Goal: Task Accomplishment & Management: Complete application form

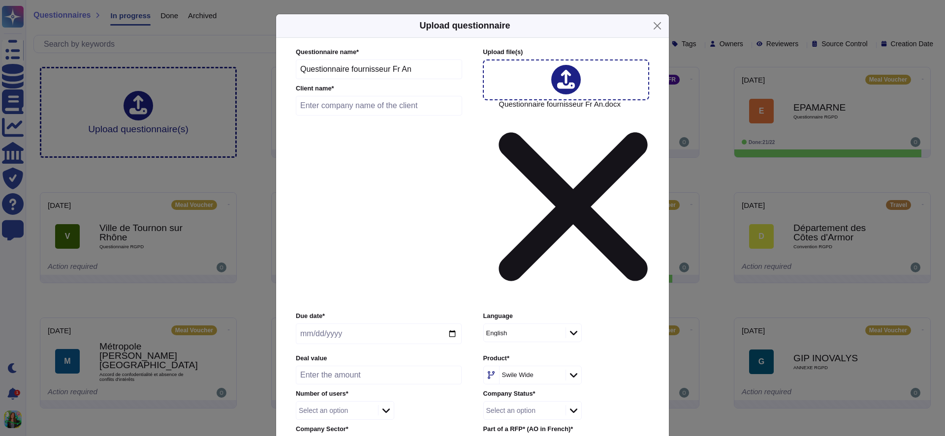
click at [417, 116] on input "text" at bounding box center [379, 106] width 166 height 20
click at [357, 116] on input "text" at bounding box center [379, 106] width 166 height 20
paste input "Societe [PERSON_NAME]"
type input "Societe [PERSON_NAME]"
click at [409, 79] on input "Questionnaire fournisseur Fr An" at bounding box center [379, 70] width 166 height 20
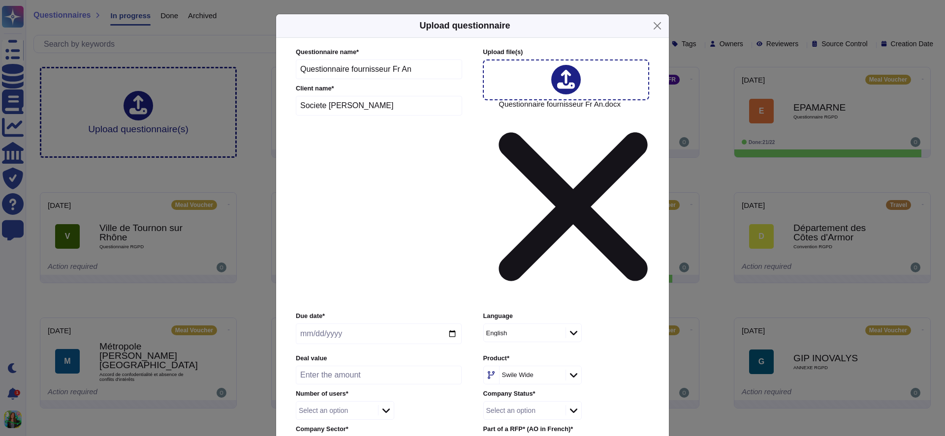
click at [425, 79] on input "Questionnaire fournisseur Fr An" at bounding box center [379, 70] width 166 height 20
paste input "Societe [PERSON_NAME]"
type input "Questionnaire fournisseur Fr An - Societe [PERSON_NAME]"
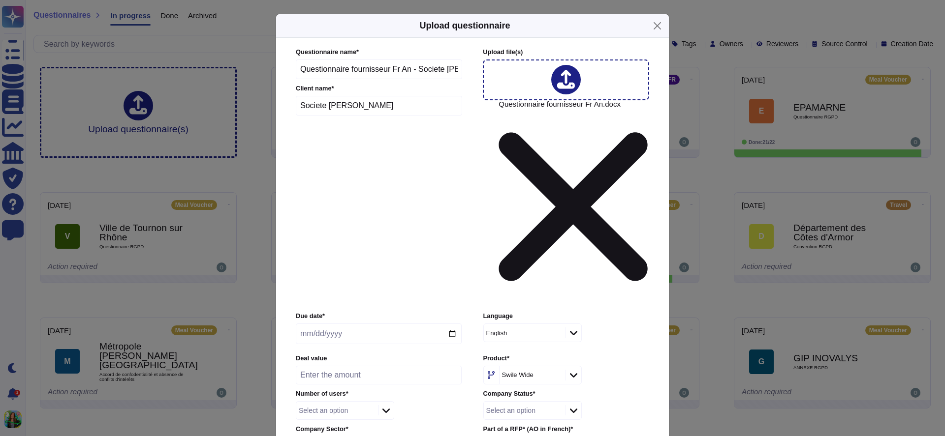
click at [315, 324] on input "date" at bounding box center [379, 334] width 166 height 21
click at [449, 324] on input "date" at bounding box center [379, 334] width 166 height 21
type input "[DATE]"
click at [420, 366] on input "number" at bounding box center [379, 375] width 166 height 19
click at [432, 312] on div "Due date * 2025-10-24 Language English Deal value Product * Swile Wide Number o…" at bounding box center [472, 383] width 353 height 143
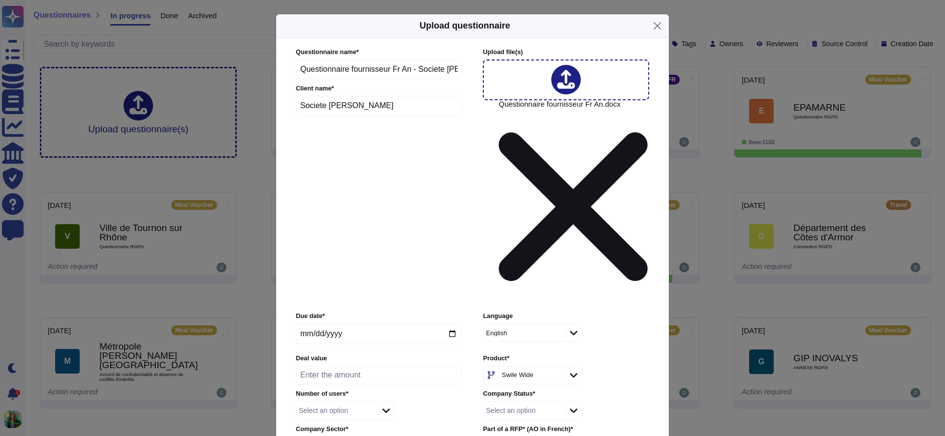
click at [378, 405] on div at bounding box center [386, 410] width 16 height 11
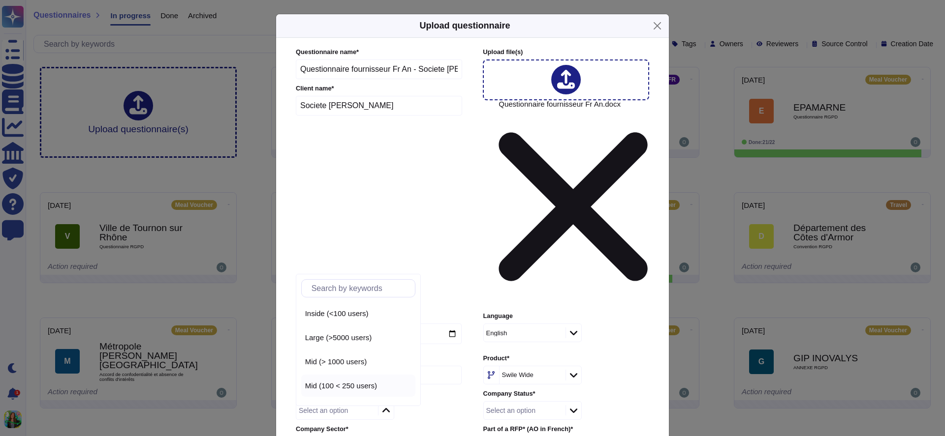
click at [373, 389] on span "Mid (100 < 250 users)" at bounding box center [341, 386] width 72 height 9
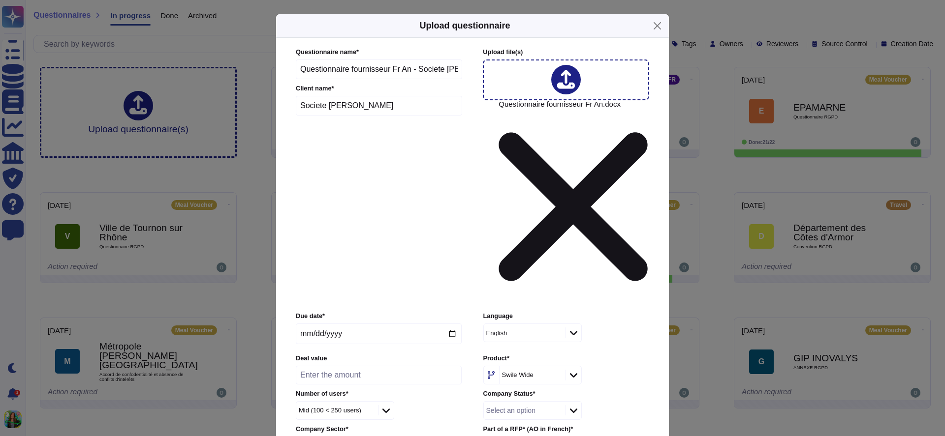
click at [326, 330] on div "Private" at bounding box center [345, 325] width 88 height 22
click at [552, 330] on div "English" at bounding box center [519, 333] width 67 height 6
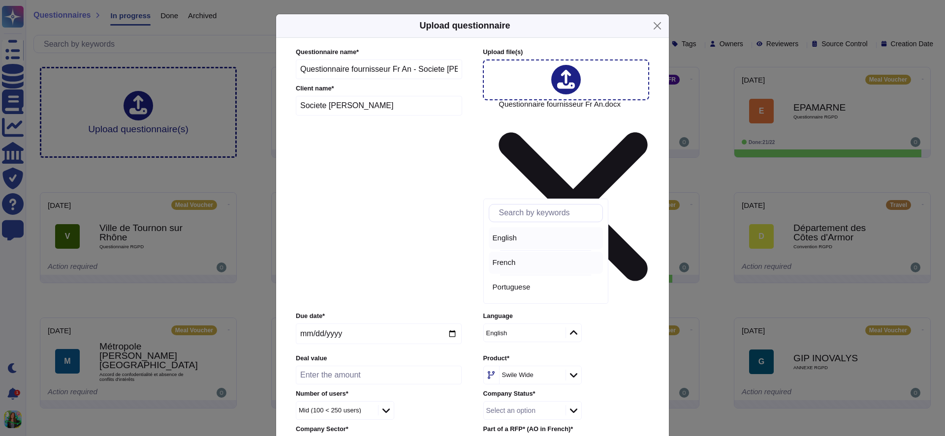
click at [513, 259] on span "French" at bounding box center [504, 262] width 23 height 9
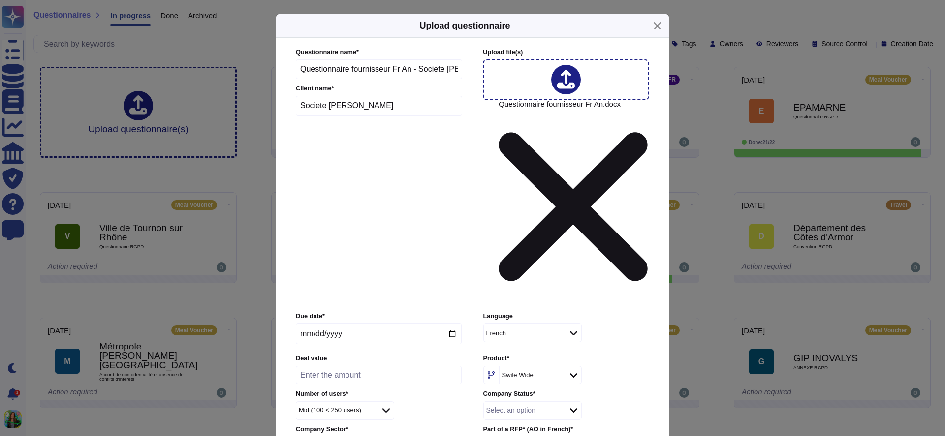
click at [532, 367] on div "Swile Wide" at bounding box center [530, 376] width 63 height 18
click at [527, 298] on p "FR/" at bounding box center [549, 299] width 100 height 6
click at [553, 402] on div "Select an option" at bounding box center [523, 411] width 79 height 18
click at [513, 292] on span "Customer" at bounding box center [509, 290] width 32 height 9
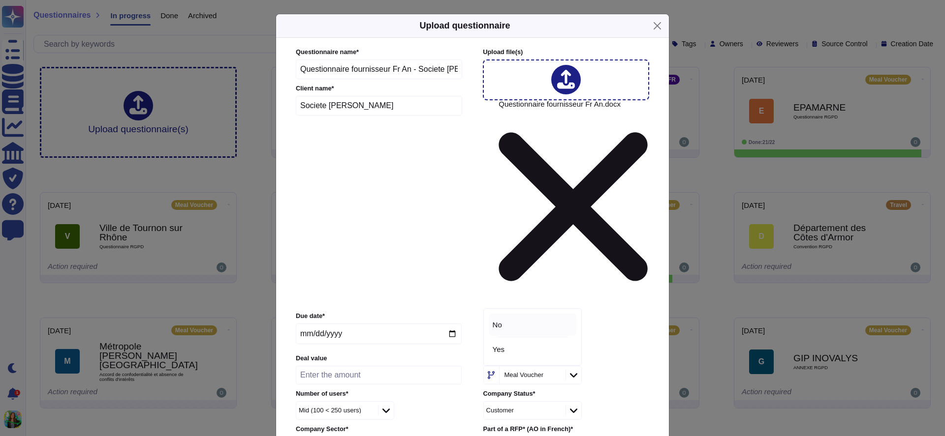
click at [505, 325] on div "No" at bounding box center [533, 325] width 80 height 9
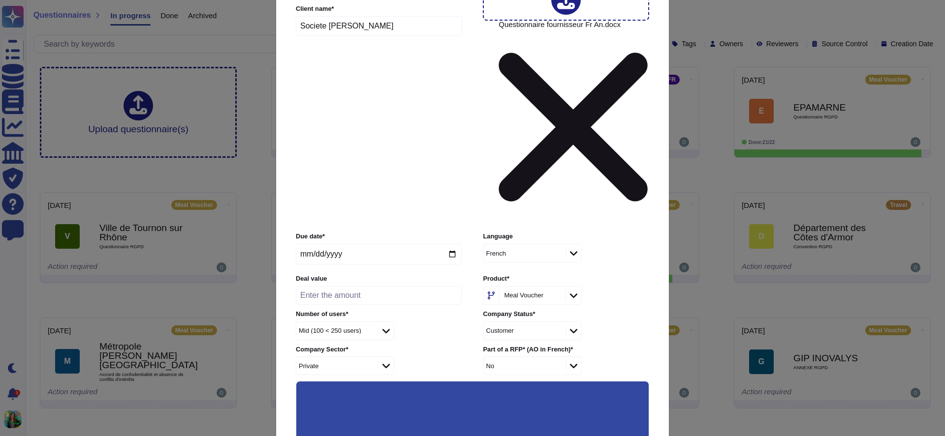
scroll to position [91, 0]
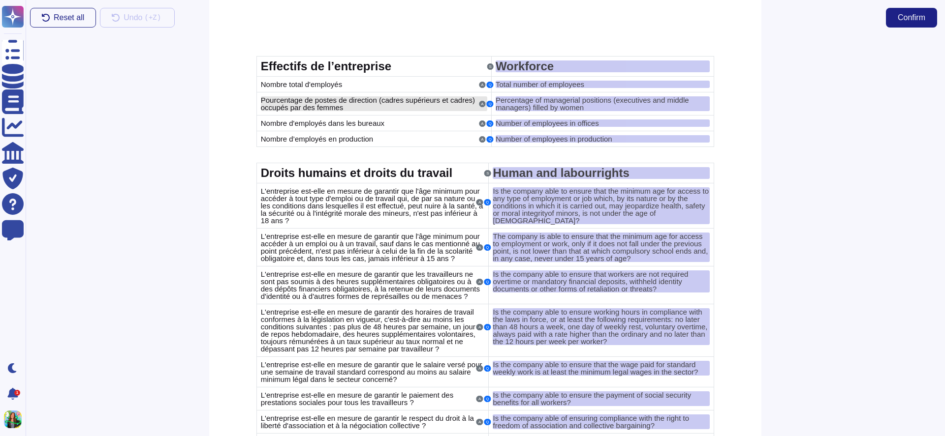
click at [368, 105] on div "Pourcentage de postes de direction (cadres supérieurs et cadres) occupés par de…" at bounding box center [374, 103] width 226 height 15
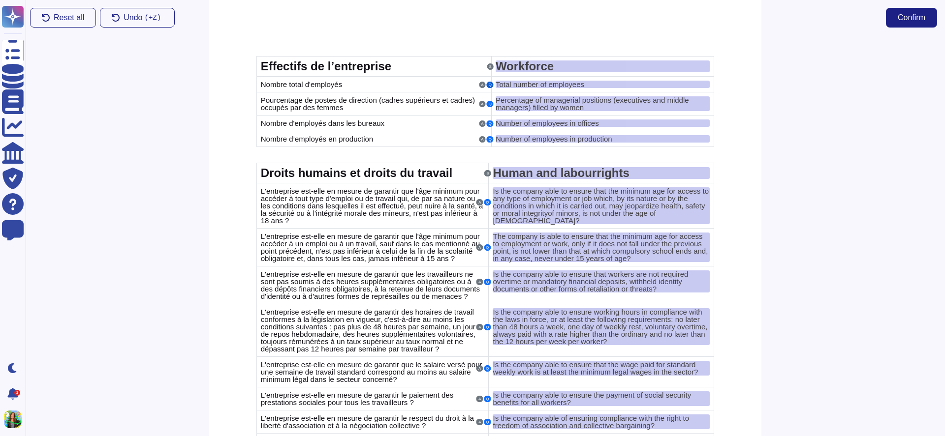
click at [489, 84] on button "Q" at bounding box center [490, 85] width 7 height 6
click at [538, 63] on span "Workforce" at bounding box center [524, 66] width 58 height 13
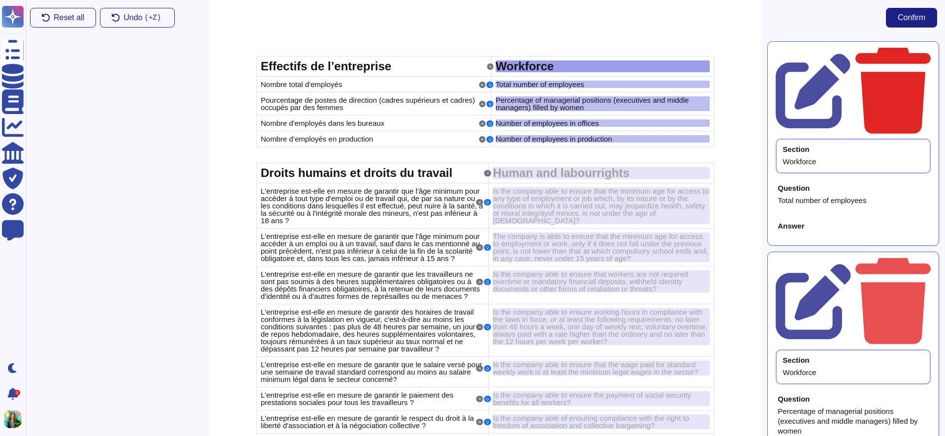
click at [925, 53] on icon at bounding box center [892, 89] width 75 height 89
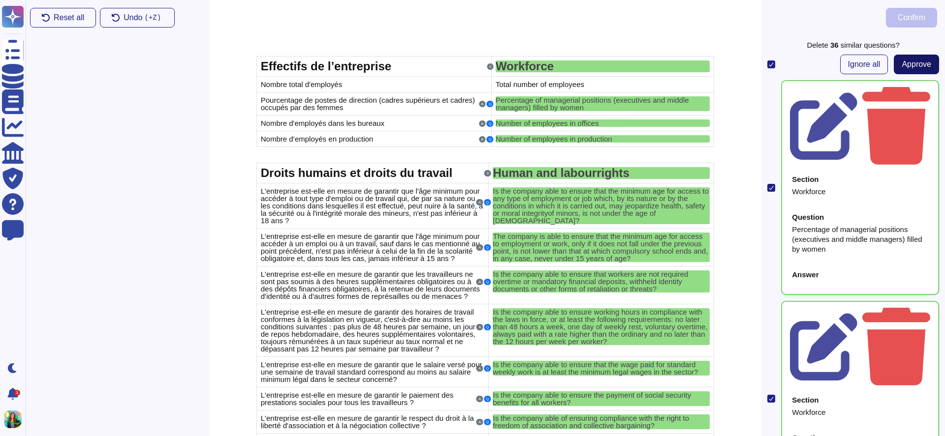
click at [904, 64] on span "Approve" at bounding box center [916, 65] width 30 height 8
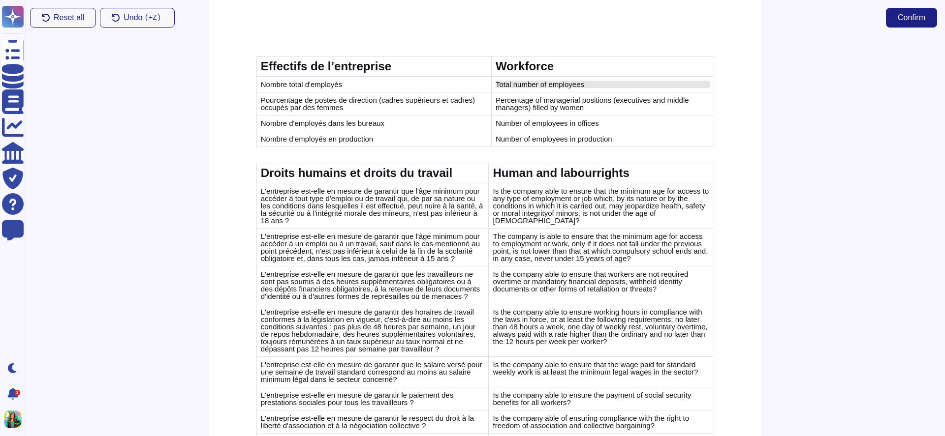
click at [567, 81] on span "Total number of employees" at bounding box center [539, 84] width 89 height 8
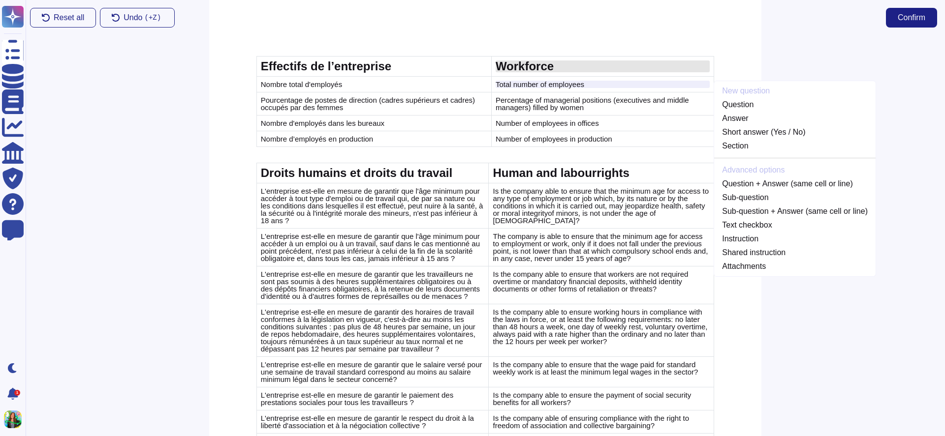
click at [570, 67] on div "Workforce" at bounding box center [602, 67] width 214 height 12
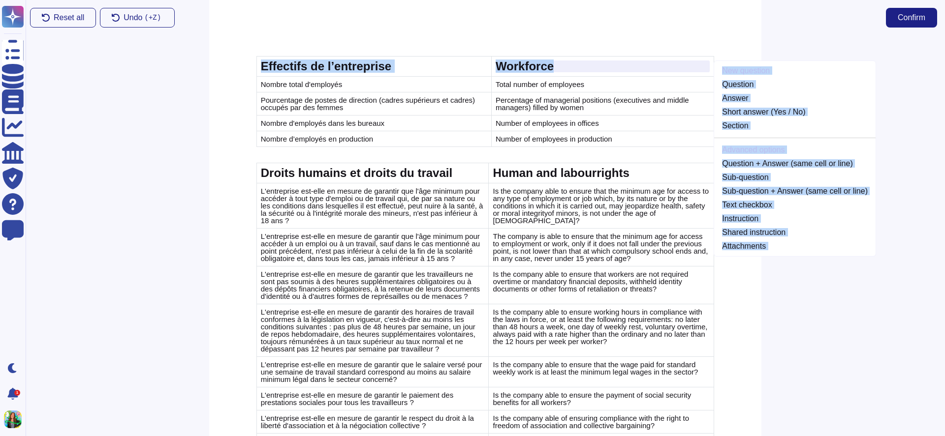
drag, startPoint x: 570, startPoint y: 67, endPoint x: 651, endPoint y: -96, distance: 182.2
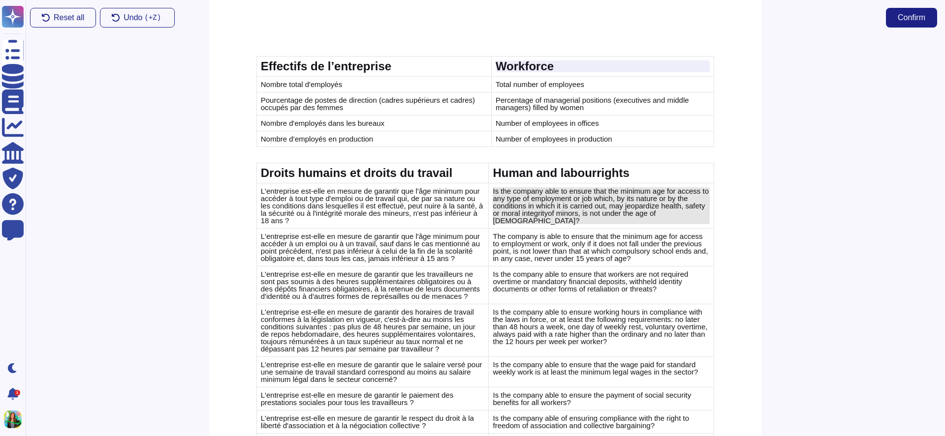
click at [508, 187] on span "Is the company able to ensure that the minimum age for access to any type of em…" at bounding box center [601, 202] width 216 height 31
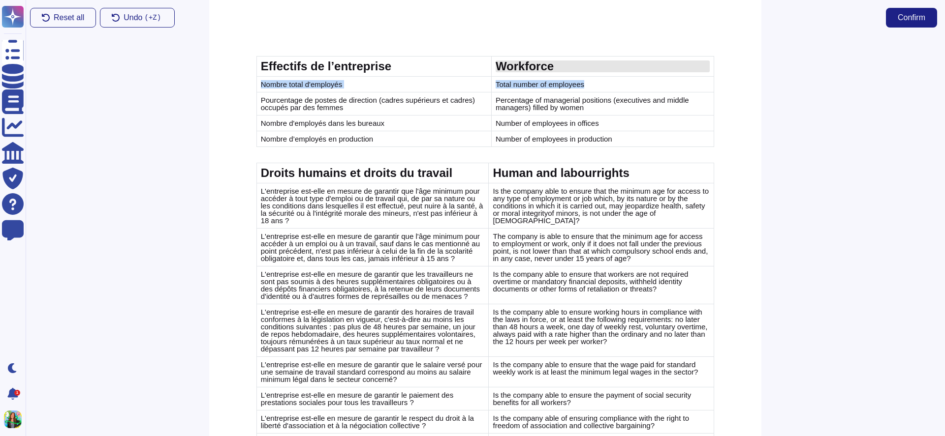
drag, startPoint x: 636, startPoint y: 66, endPoint x: 639, endPoint y: 71, distance: 5.9
click at [639, 75] on td "Workforce" at bounding box center [602, 67] width 222 height 20
drag, startPoint x: 632, startPoint y: 65, endPoint x: 627, endPoint y: 62, distance: 5.3
click at [627, 62] on div "Workforce" at bounding box center [602, 67] width 214 height 12
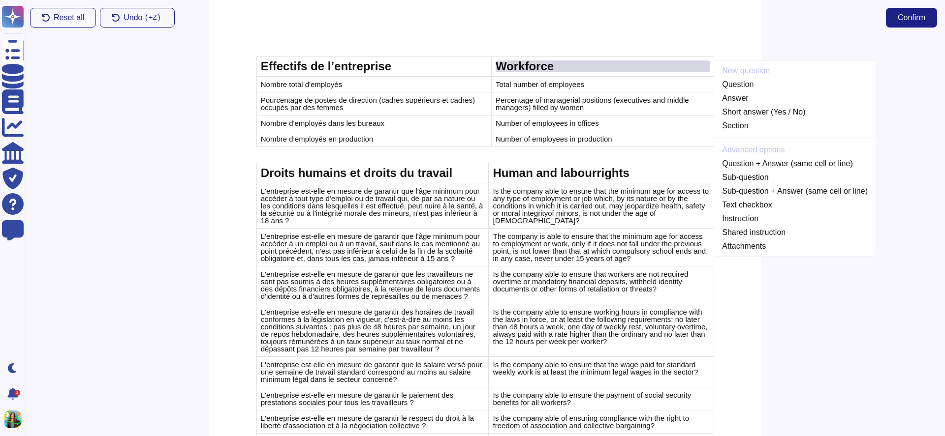
click at [627, 62] on div "Workforce" at bounding box center [602, 67] width 214 height 12
click at [415, 81] on div "Nombre total d'employés" at bounding box center [374, 84] width 226 height 7
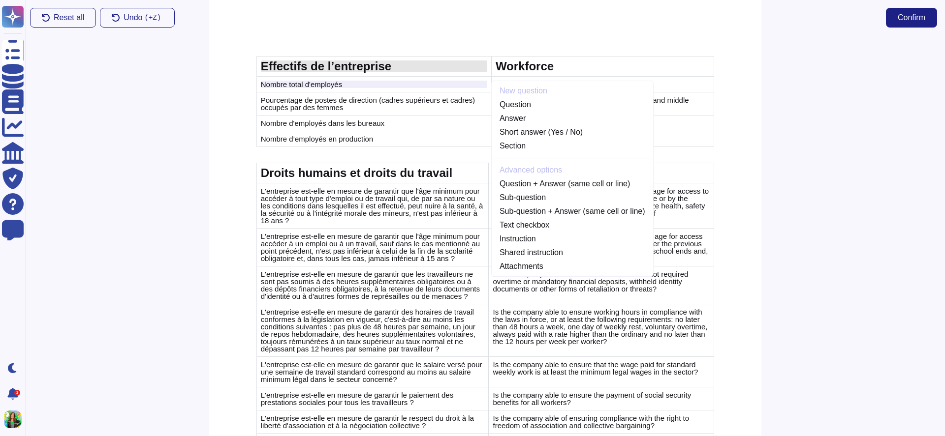
click at [419, 66] on div "Effectifs de l’entreprise" at bounding box center [374, 67] width 226 height 12
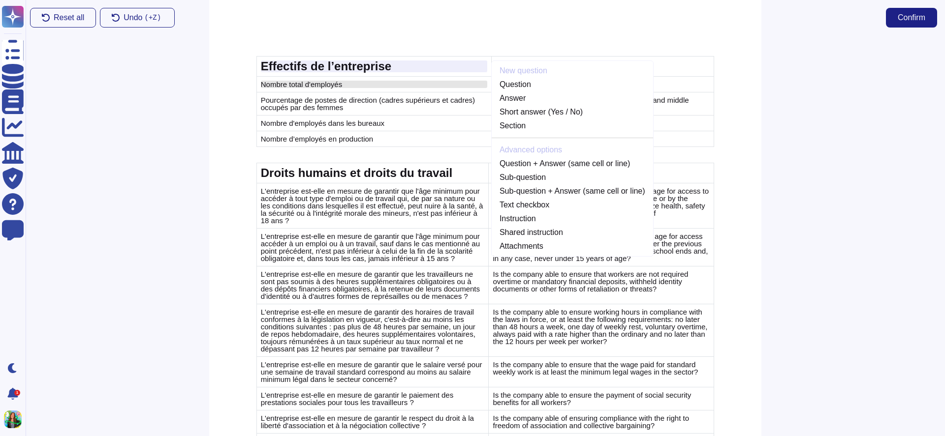
click at [395, 87] on div "Nombre total d'employés" at bounding box center [374, 84] width 226 height 7
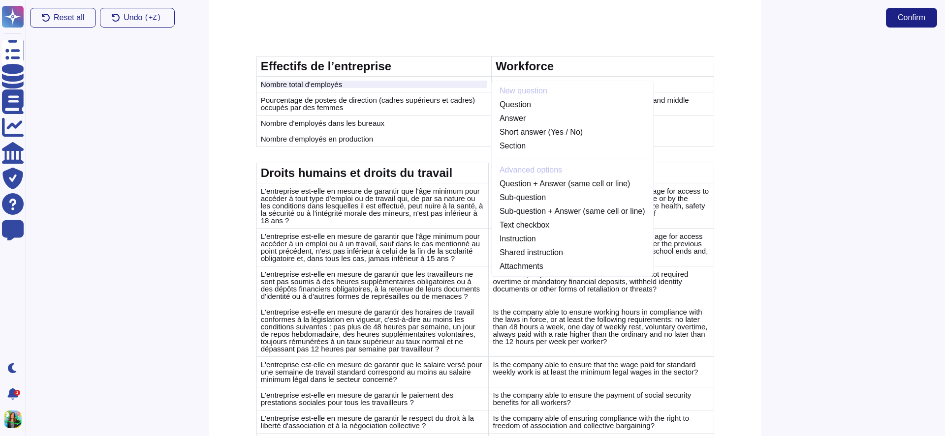
click at [391, 58] on td "Effectifs de l’entreprise" at bounding box center [373, 67] width 235 height 20
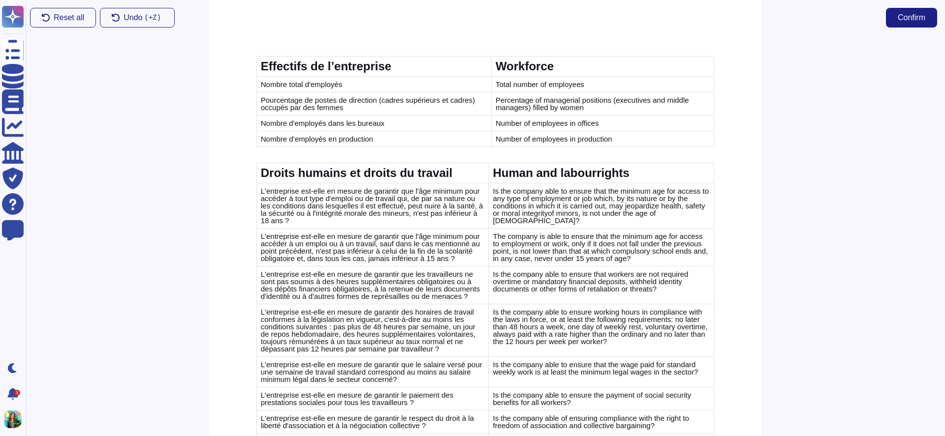
click at [390, 90] on td "Nombre total d'employés" at bounding box center [373, 85] width 235 height 16
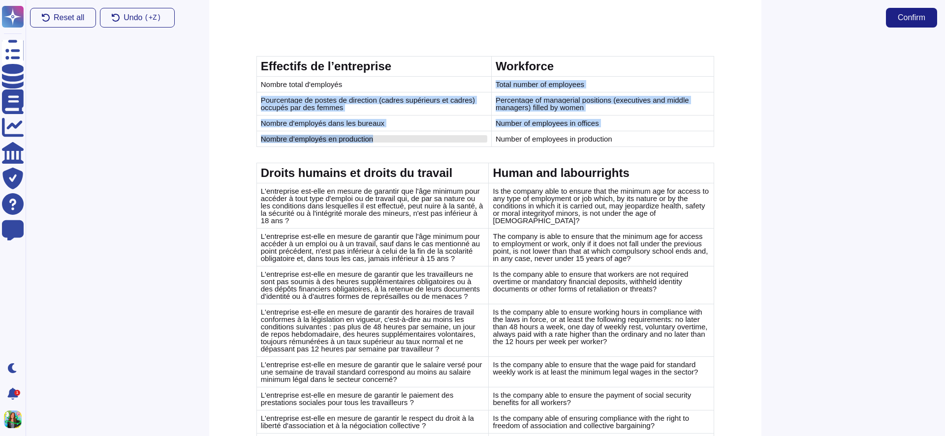
drag, startPoint x: 390, startPoint y: 86, endPoint x: 401, endPoint y: 136, distance: 51.4
click at [402, 136] on tbody "Effectifs de l’entreprise Workforce Nombre total d'employés Total number of emp…" at bounding box center [485, 102] width 458 height 91
click at [401, 136] on div "Nombre d’employés en production" at bounding box center [374, 138] width 226 height 7
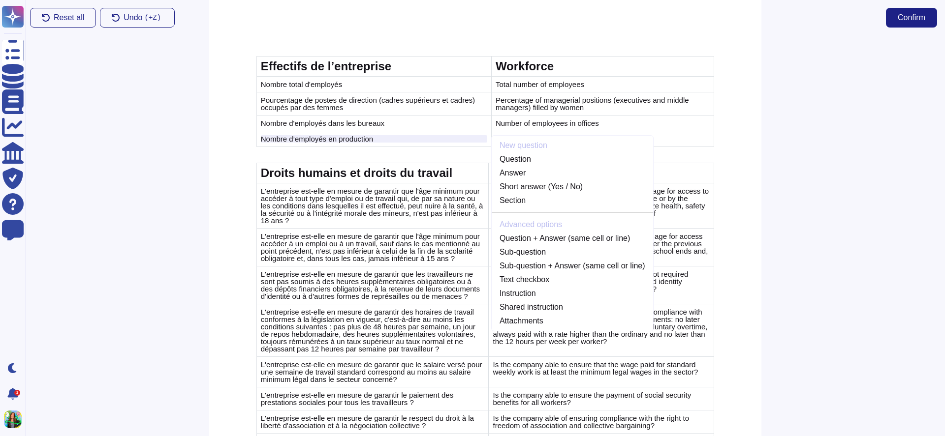
click at [375, 113] on td "Pourcentage de postes de direction (cadres supérieurs et cadres) occupés par de…" at bounding box center [373, 104] width 235 height 23
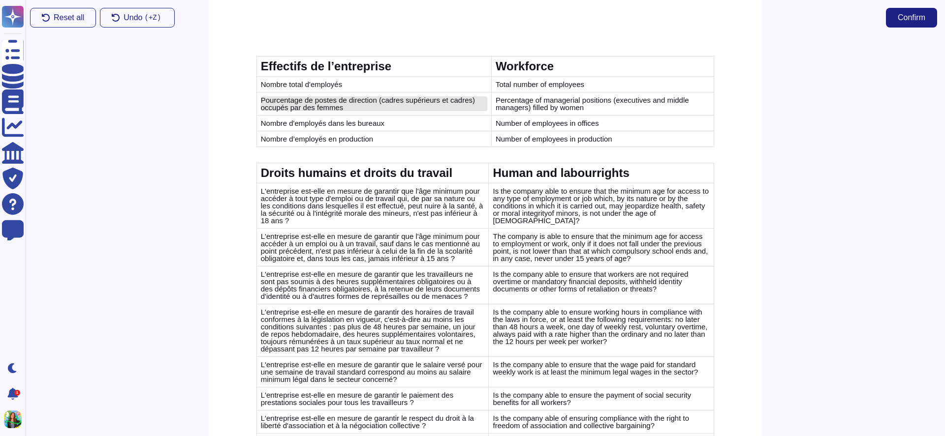
click at [375, 101] on span "Pourcentage de postes de direction (cadres supérieurs et cadres) occupés par de…" at bounding box center [368, 104] width 214 height 16
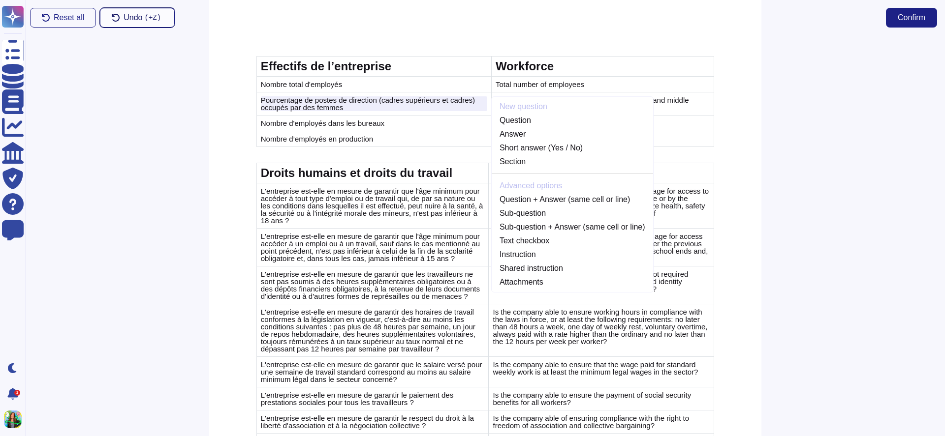
click at [141, 19] on span "Undo ( +Z)" at bounding box center [142, 18] width 39 height 8
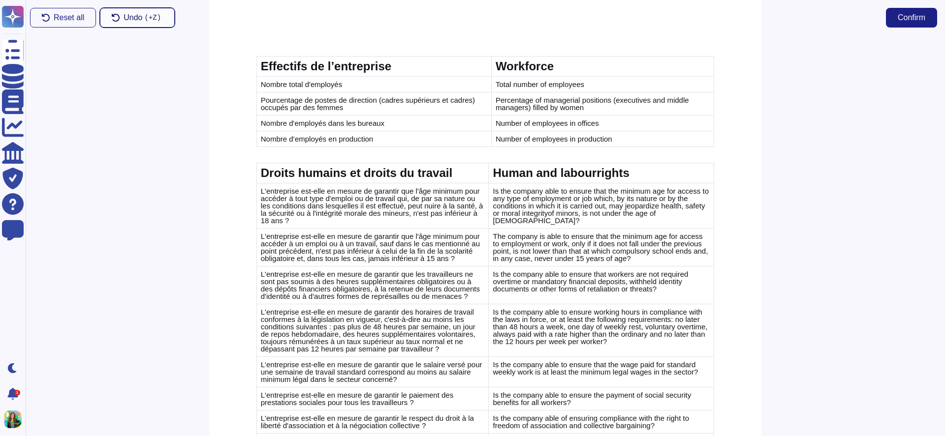
click at [141, 19] on span "Undo ( +Z)" at bounding box center [142, 18] width 39 height 8
click at [126, 20] on span "Undo ( +Z)" at bounding box center [142, 18] width 39 height 8
click at [52, 22] on button "Reset all" at bounding box center [63, 18] width 66 height 20
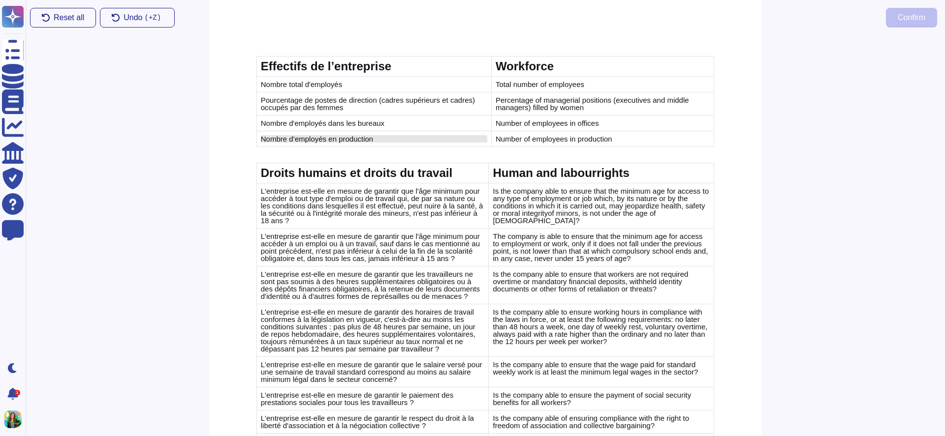
click at [433, 135] on div "Nombre d’employés en production" at bounding box center [374, 138] width 226 height 7
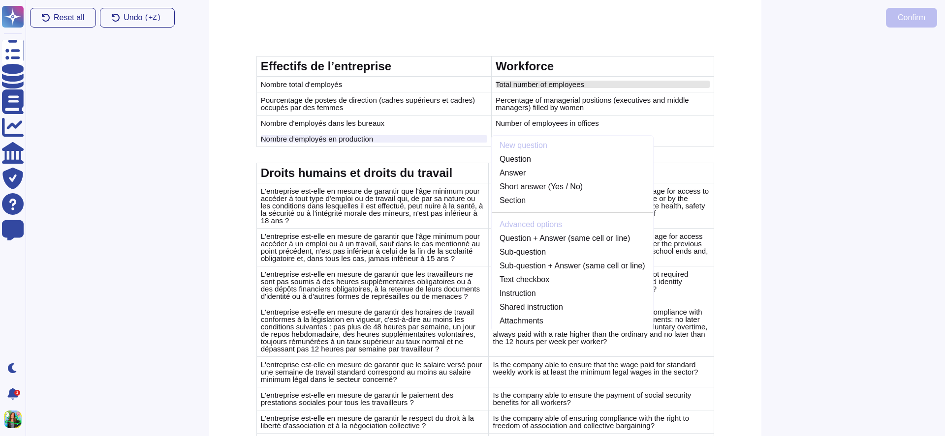
click at [525, 87] on span "Total number of employees" at bounding box center [539, 84] width 89 height 8
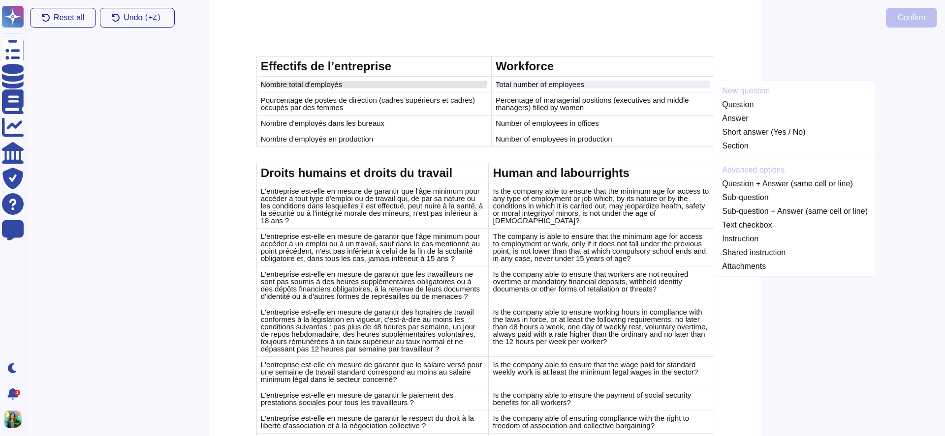
drag, startPoint x: 344, startPoint y: 82, endPoint x: 346, endPoint y: 87, distance: 5.5
click at [346, 88] on div "Nombre total d'employés" at bounding box center [374, 84] width 226 height 7
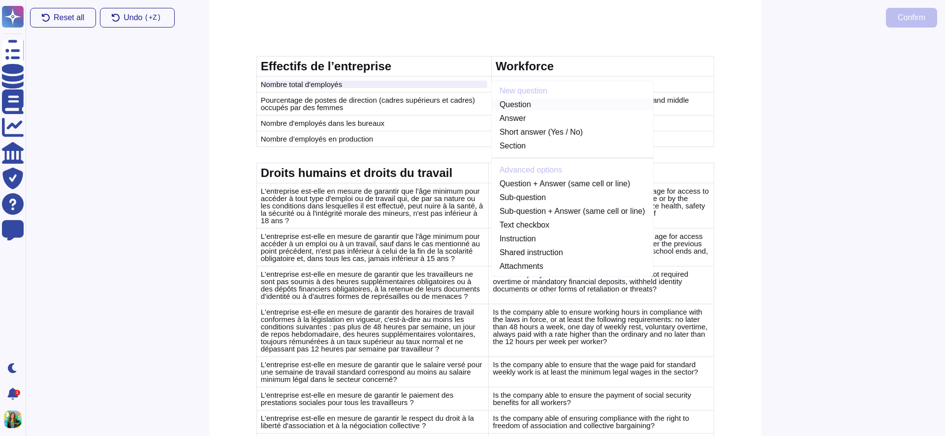
click at [514, 104] on link "Question" at bounding box center [572, 105] width 161 height 12
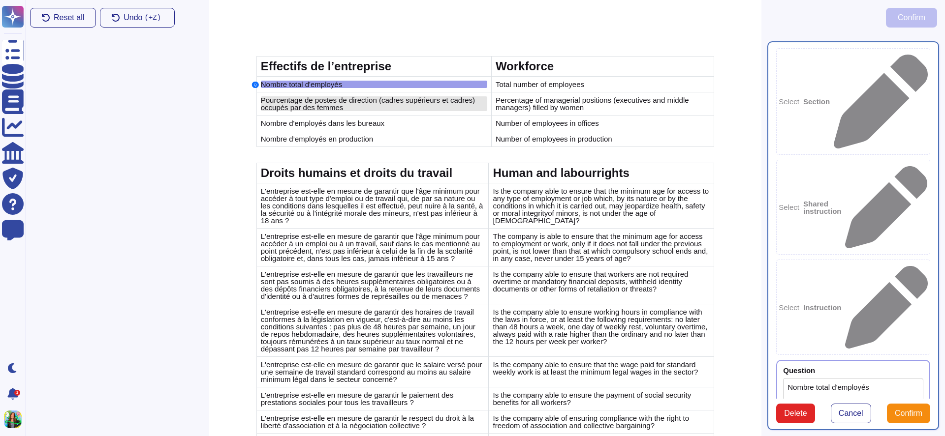
click at [404, 105] on div "Pourcentage de postes de direction (cadres supérieurs et cadres) occupés par de…" at bounding box center [374, 103] width 226 height 15
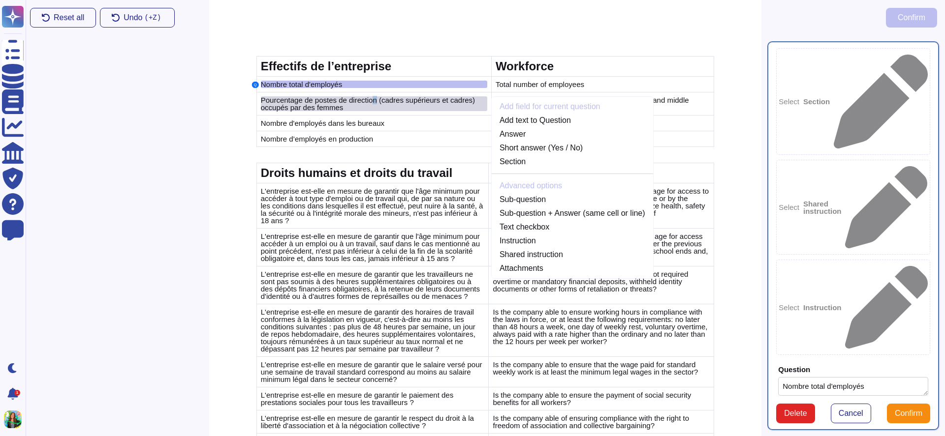
click at [376, 102] on span "Pourcentage de postes de direction (cadres supérieurs et cadres) occupés par de…" at bounding box center [368, 104] width 214 height 16
click at [405, 99] on span "Pourcentage de postes de direction (cadres supérieurs et cadres) occupés par de…" at bounding box center [368, 104] width 214 height 16
click at [438, 77] on td "Q Nombre total d'employés" at bounding box center [373, 85] width 235 height 16
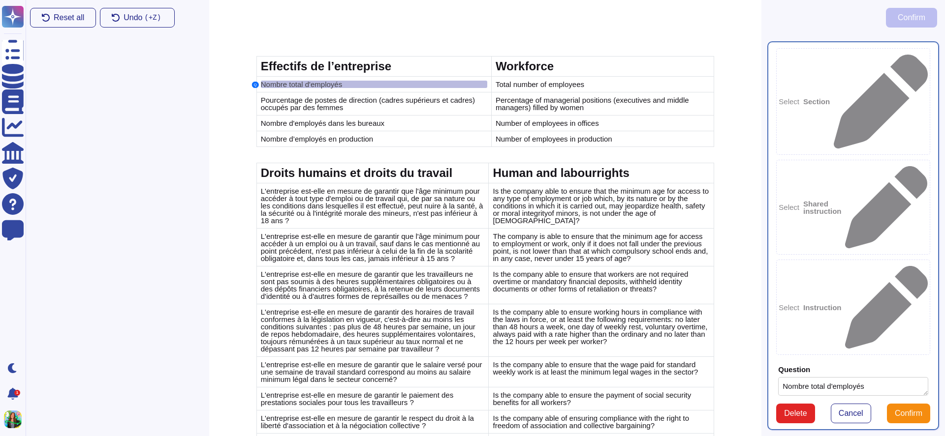
click at [438, 86] on div "Nombre total d'employés" at bounding box center [374, 84] width 226 height 7
click at [913, 410] on span "Confirm" at bounding box center [908, 414] width 28 height 8
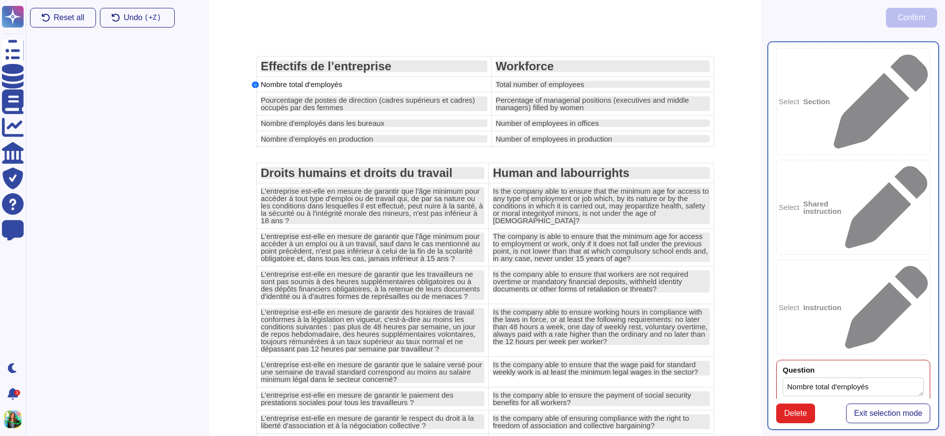
click at [834, 360] on div "Question Nombre total d'employés Add text from document" at bounding box center [853, 438] width 154 height 156
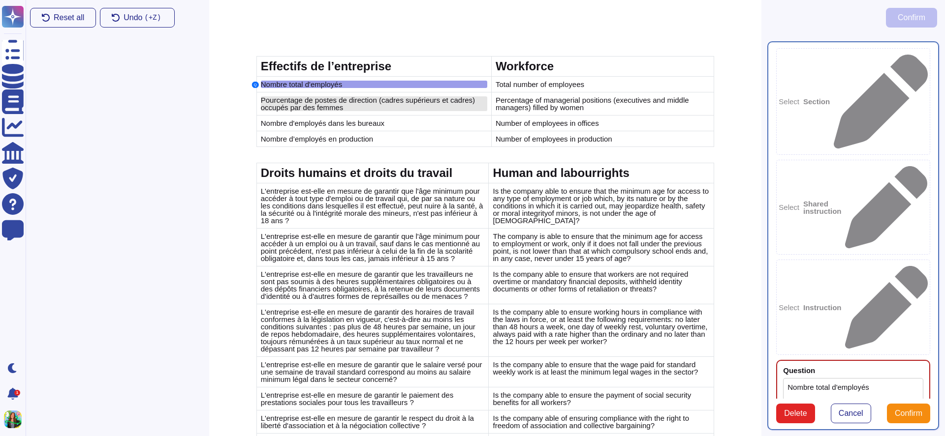
click at [331, 104] on span "Pourcentage de postes de direction (cadres supérieurs et cadres) occupés par de…" at bounding box center [368, 104] width 214 height 16
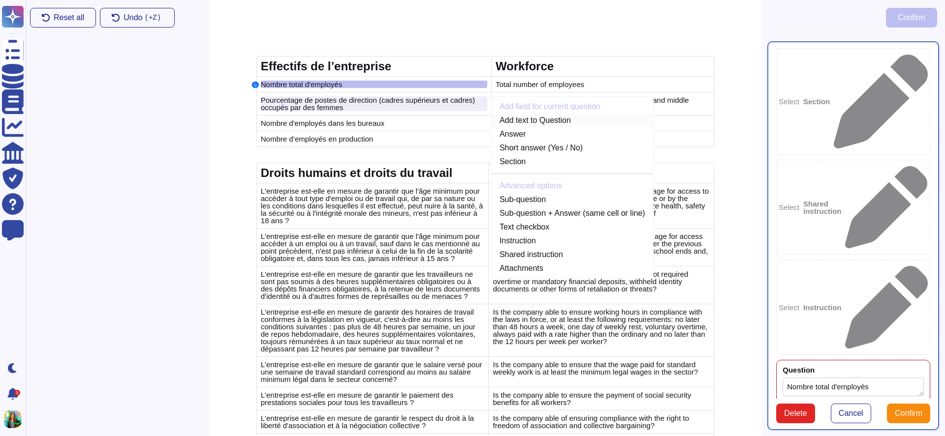
click at [522, 116] on link "Add text to Question" at bounding box center [572, 121] width 161 height 12
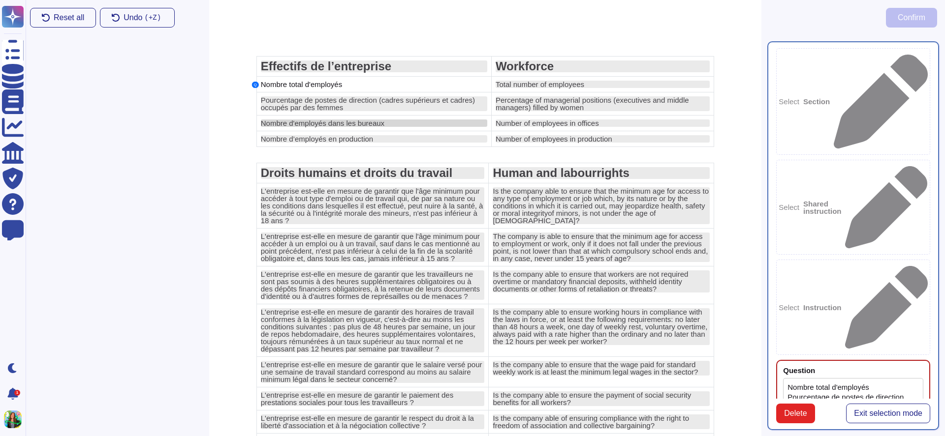
type textarea "Nombre total d'employés"
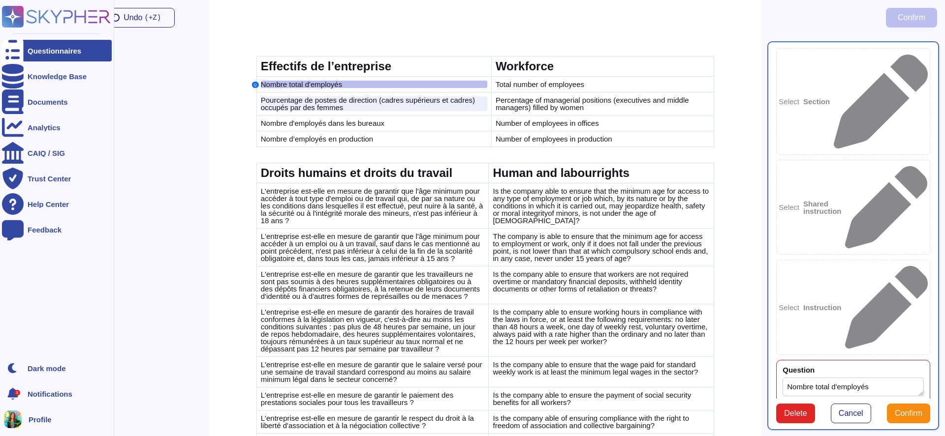
click at [52, 16] on icon at bounding box center [56, 17] width 109 height 22
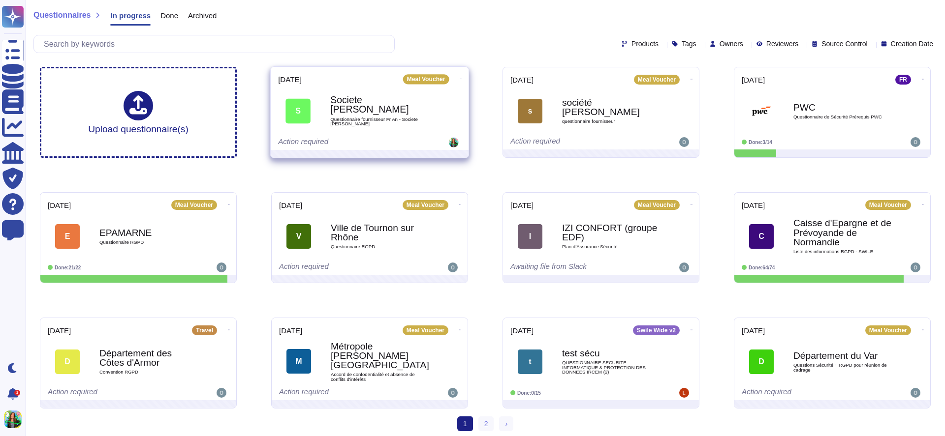
click at [409, 123] on div "Societe guy neyret Questionnaire fournisseur Fr An - Societe guy neyret" at bounding box center [379, 111] width 99 height 40
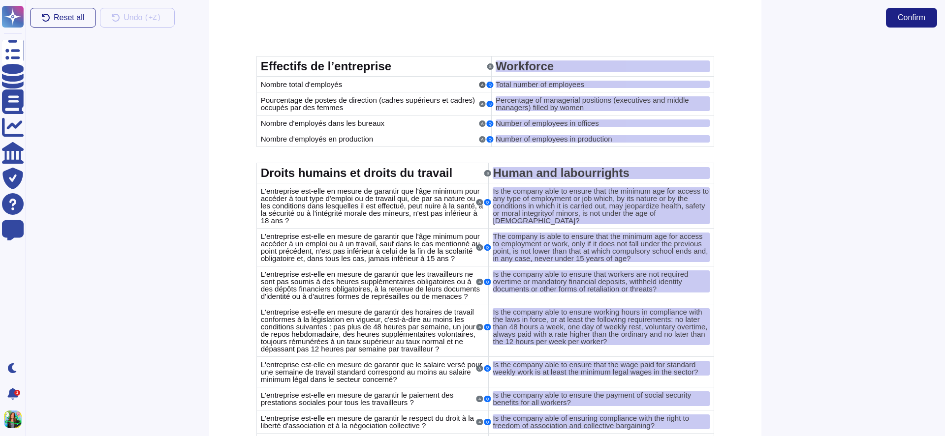
click at [482, 85] on button "A" at bounding box center [482, 85] width 6 height 6
click at [459, 77] on td "Nombre total d'employés" at bounding box center [373, 85] width 235 height 16
click at [507, 78] on td "A Q Total number of employees" at bounding box center [602, 85] width 222 height 16
click at [507, 83] on span "Total number of employees" at bounding box center [539, 84] width 89 height 8
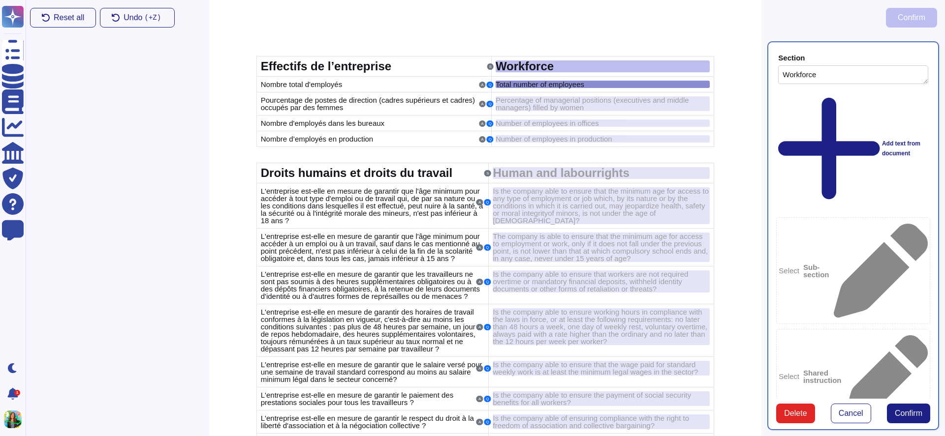
type textarea "Workforce"
type textarea "Total number of employees"
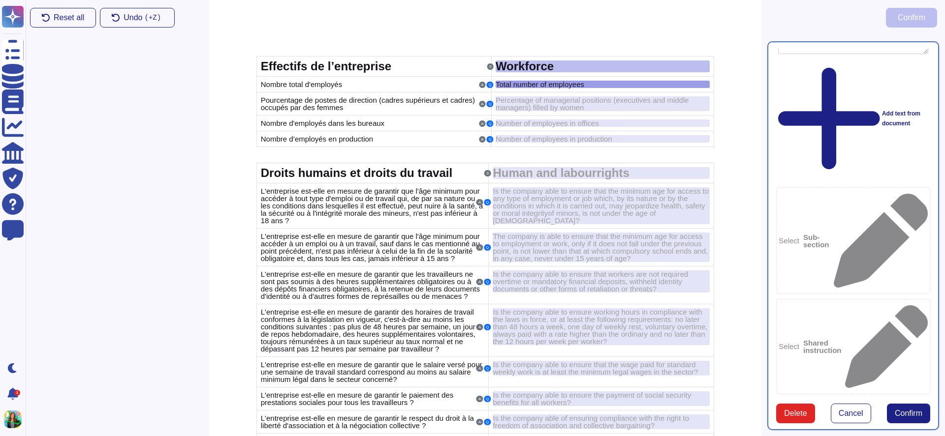
scroll to position [47, 0]
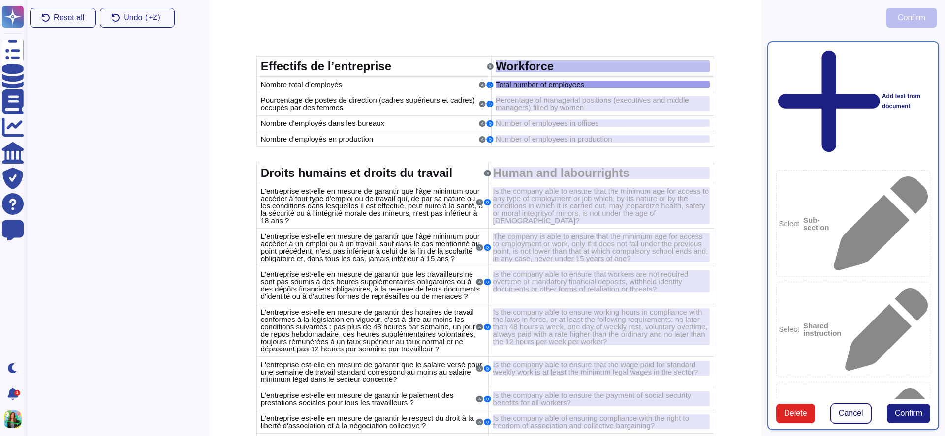
click at [853, 412] on span "Cancel" at bounding box center [850, 414] width 25 height 8
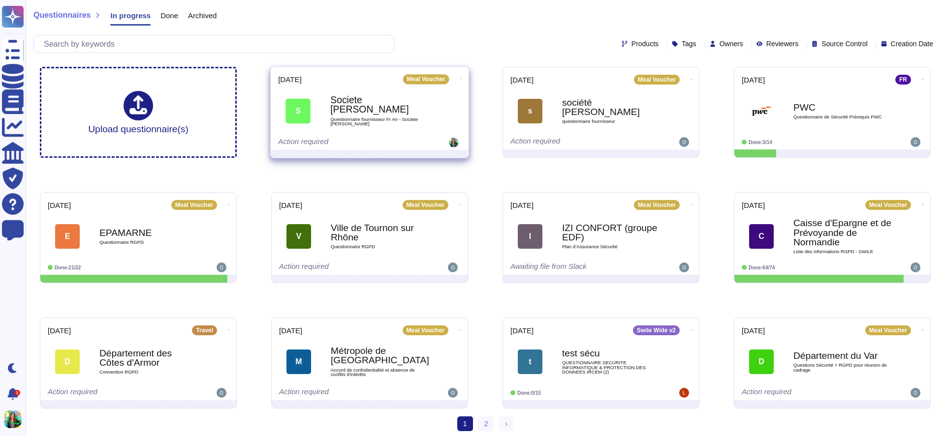
click at [460, 78] on icon at bounding box center [461, 79] width 2 height 2
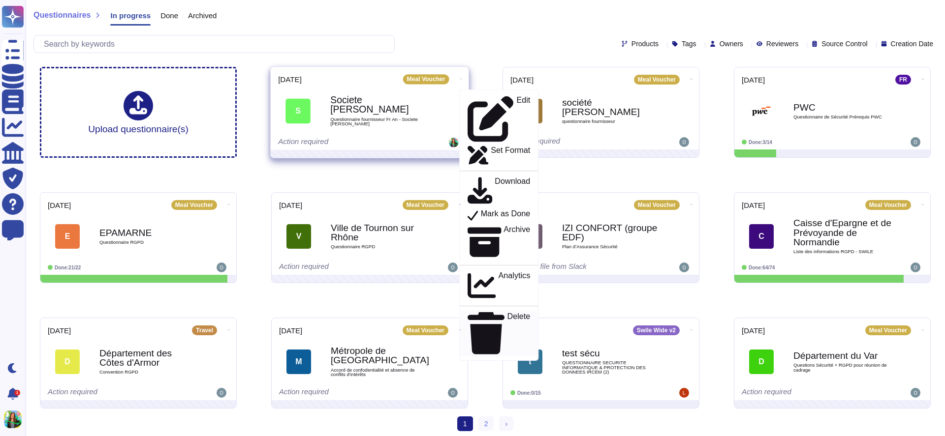
click at [507, 313] on p "Delete" at bounding box center [518, 334] width 23 height 42
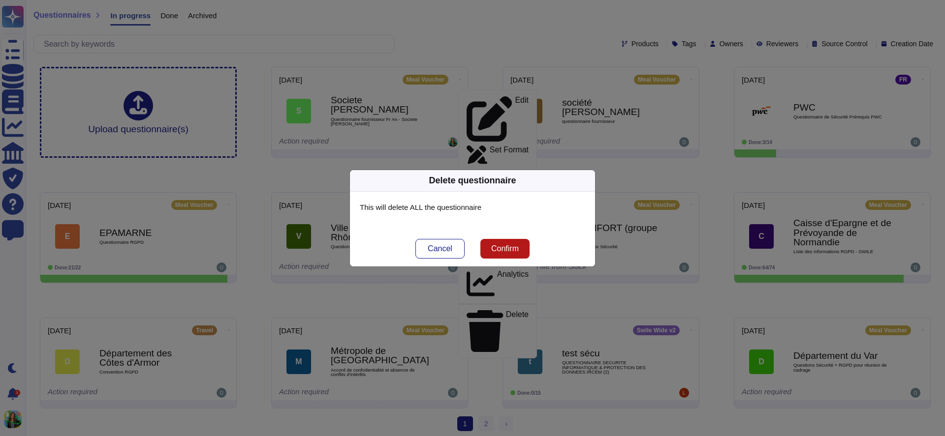
click at [491, 247] on span "Confirm" at bounding box center [505, 249] width 28 height 8
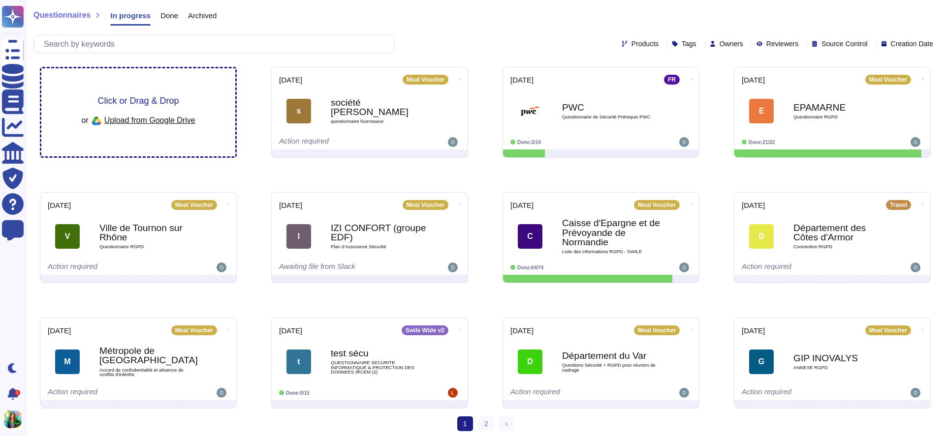
click at [149, 99] on span "Click or Drag & Drop" at bounding box center [137, 100] width 81 height 9
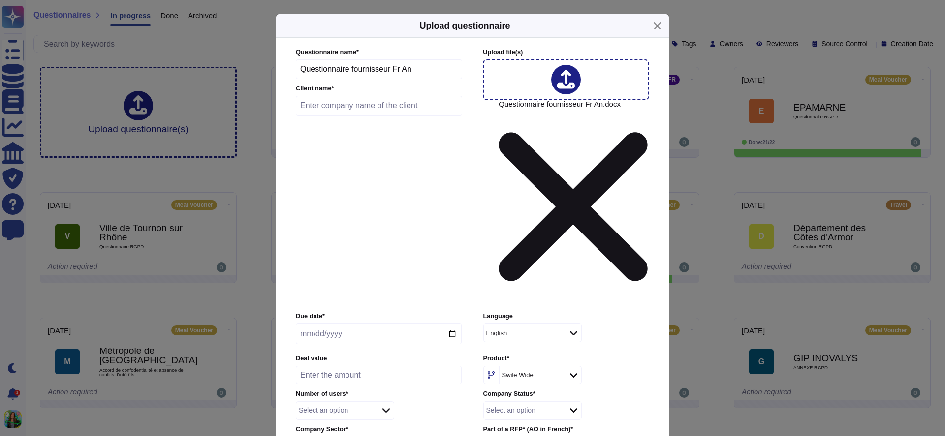
click at [426, 79] on input "Questionnaire fournisseur Fr An" at bounding box center [379, 70] width 166 height 20
click at [427, 79] on input "Questionnaire fournisseur Fr An" at bounding box center [379, 70] width 166 height 20
paste input "Societe [PERSON_NAME]"
type input "Questionnaire fournisseur Fr An Societe [PERSON_NAME]"
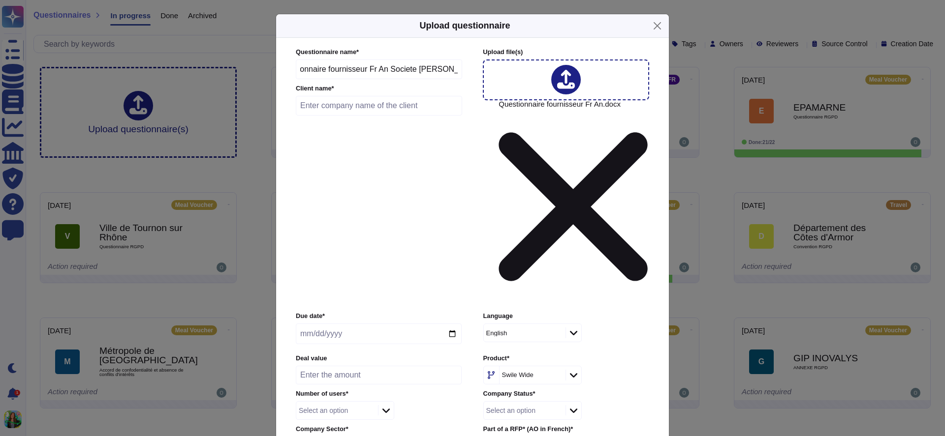
scroll to position [0, 0]
click at [380, 116] on input "text" at bounding box center [379, 106] width 166 height 20
paste input "Societe [PERSON_NAME]"
type input "Societe [PERSON_NAME]"
click at [332, 324] on input "date" at bounding box center [379, 334] width 166 height 21
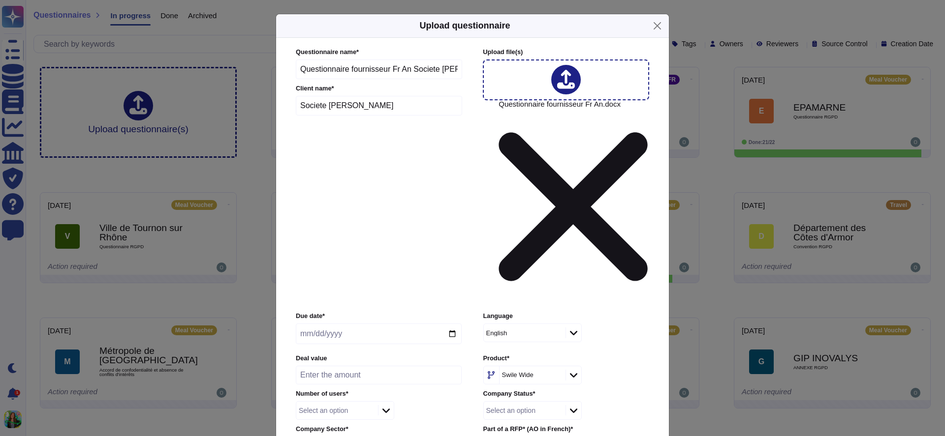
click at [459, 324] on input "date" at bounding box center [379, 334] width 166 height 21
click at [453, 324] on input "date" at bounding box center [379, 334] width 166 height 21
type input "[DATE]"
click at [342, 407] on div "Select an option" at bounding box center [323, 410] width 49 height 7
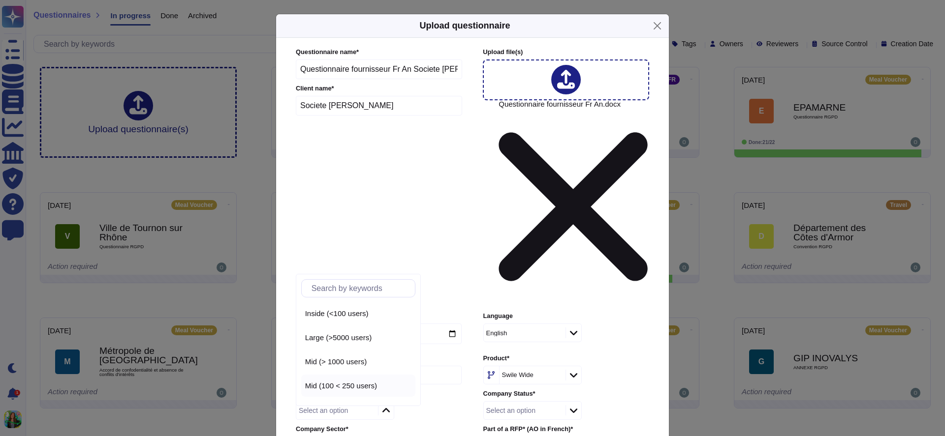
click at [342, 391] on div "Mid (100 < 250 users)" at bounding box center [358, 386] width 114 height 22
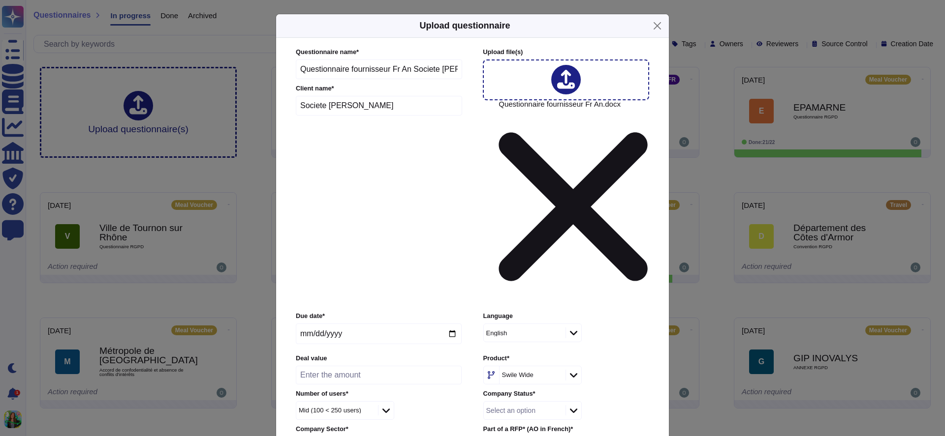
click at [335, 329] on div "Private" at bounding box center [345, 325] width 88 height 22
click at [541, 330] on div "English" at bounding box center [519, 333] width 67 height 6
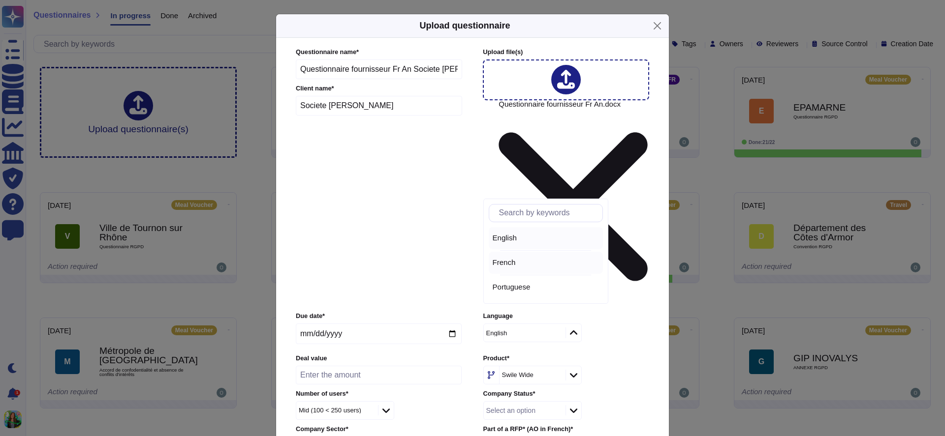
click at [502, 261] on span "French" at bounding box center [504, 262] width 23 height 9
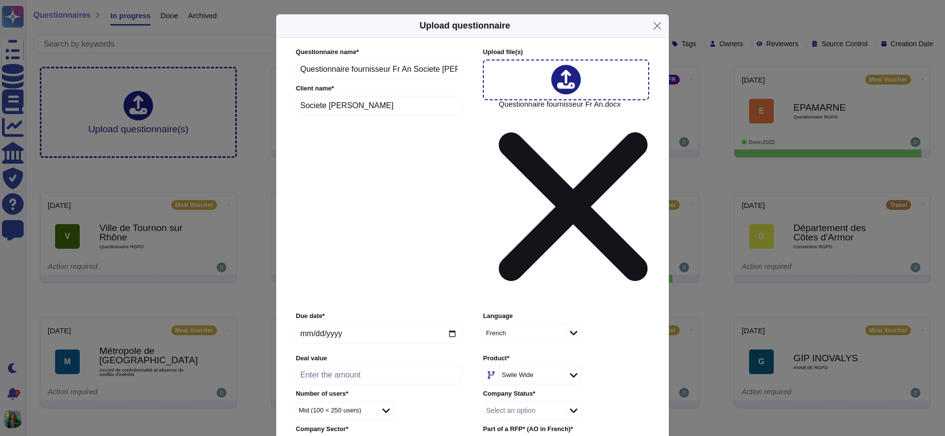
click at [501, 367] on div "Swile Wide" at bounding box center [530, 376] width 63 height 18
click at [515, 299] on p "FR/" at bounding box center [549, 299] width 100 height 6
click at [551, 402] on div "Select an option" at bounding box center [523, 411] width 79 height 18
click at [513, 292] on span "Customer" at bounding box center [509, 290] width 32 height 9
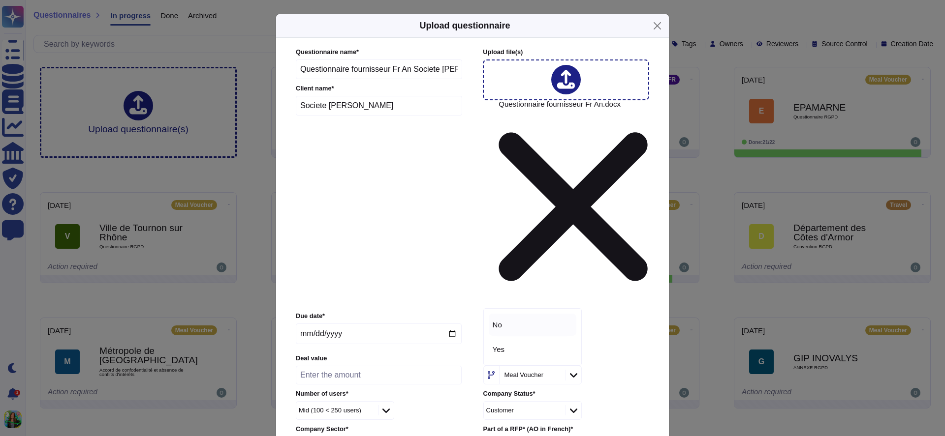
drag, startPoint x: 500, startPoint y: 344, endPoint x: 495, endPoint y: 330, distance: 15.1
click at [495, 330] on div "No Yes" at bounding box center [533, 337] width 88 height 47
click at [495, 330] on div "No" at bounding box center [533, 325] width 88 height 22
